Goal: Find specific page/section: Find specific page/section

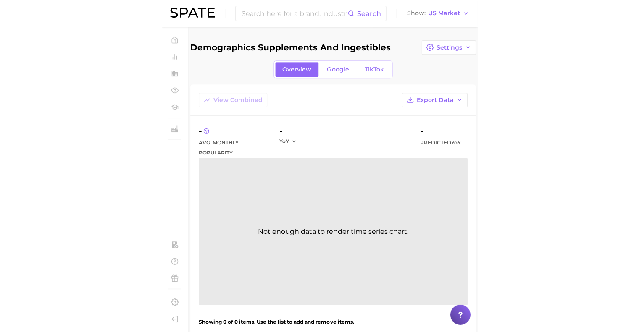
scroll to position [126, 0]
